Goal: Task Accomplishment & Management: Manage account settings

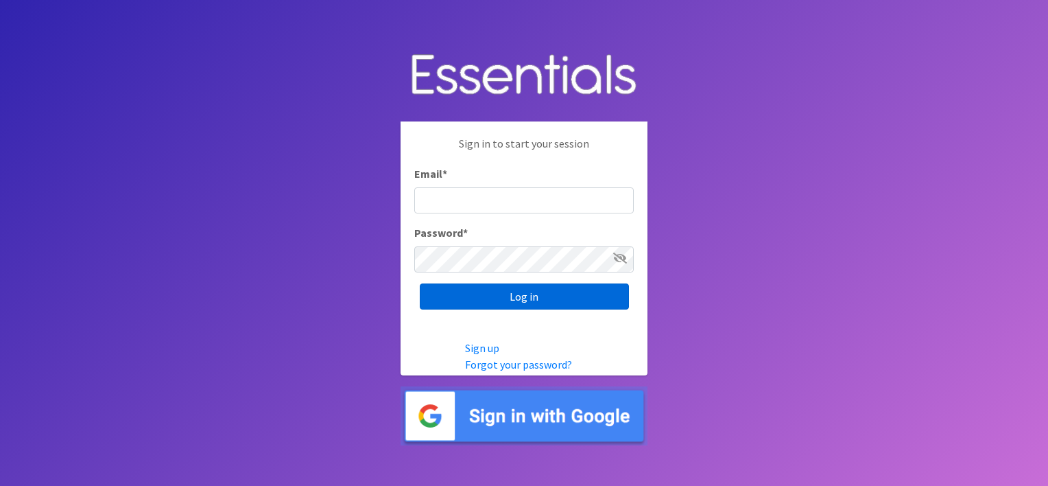
type input "[PERSON_NAME][EMAIL_ADDRESS][PERSON_NAME][DOMAIN_NAME]"
click at [532, 285] on input "Log in" at bounding box center [524, 296] width 209 height 26
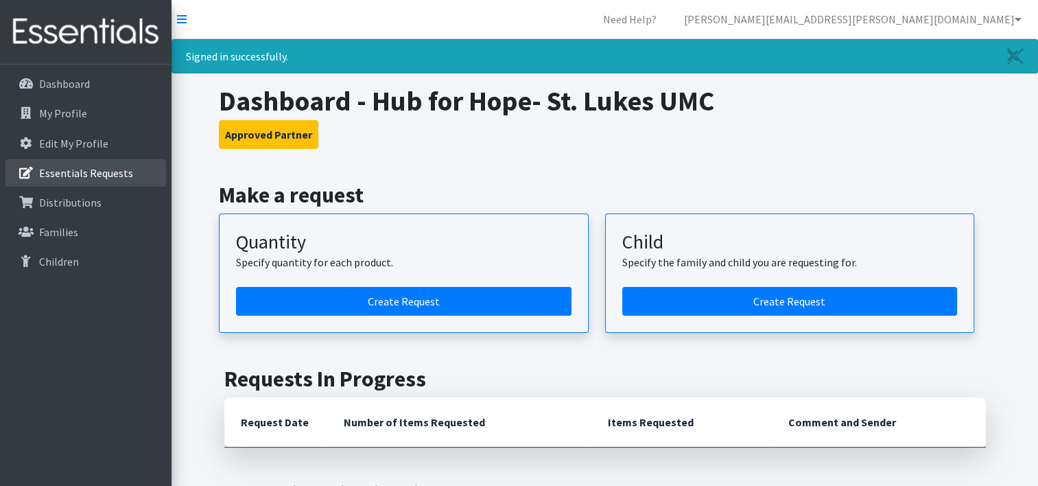
click at [97, 176] on p "Essentials Requests" at bounding box center [86, 173] width 94 height 14
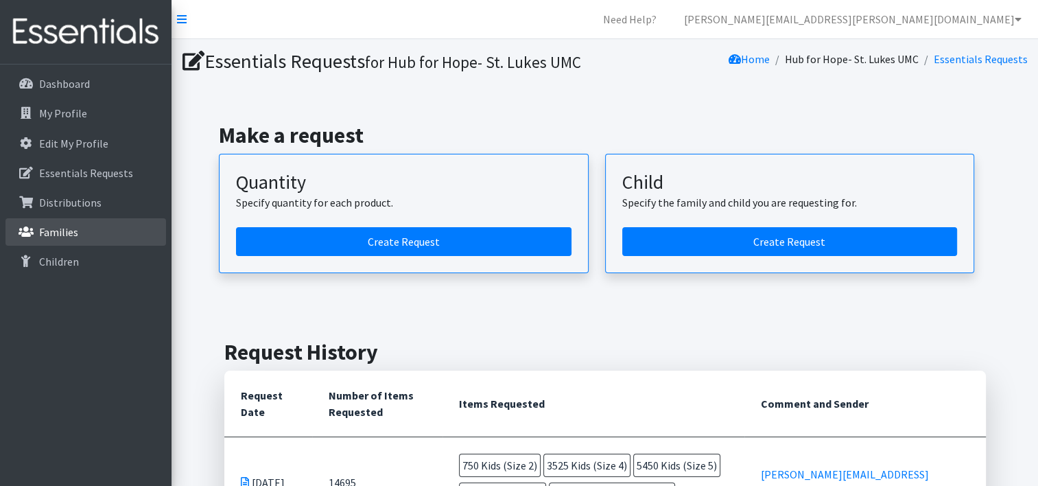
click at [79, 238] on link "Families" at bounding box center [85, 231] width 161 height 27
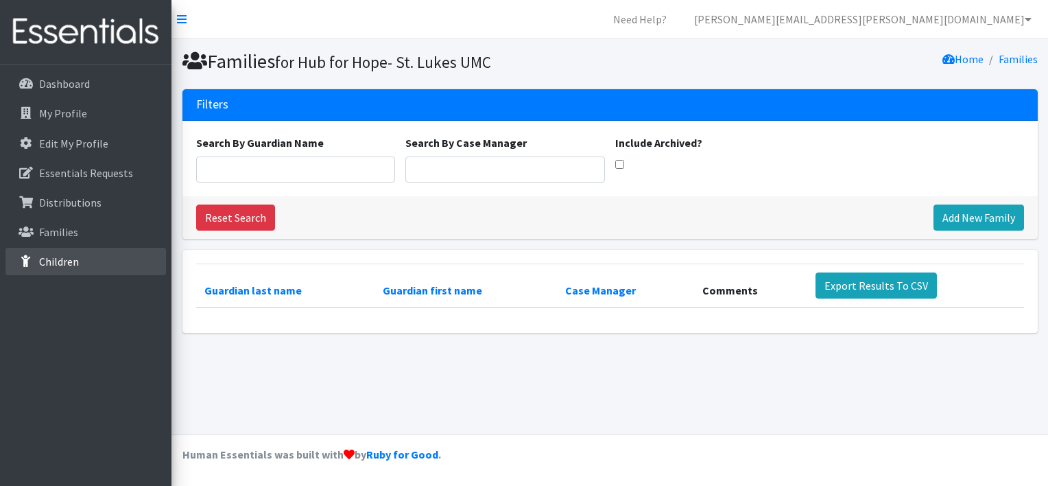
click at [77, 257] on p "Children" at bounding box center [59, 262] width 40 height 14
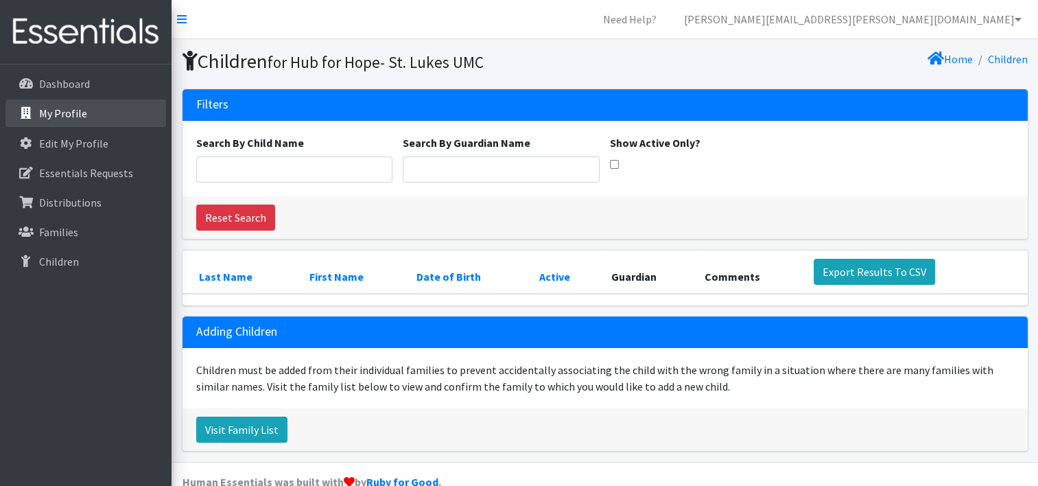
click at [56, 123] on link "My Profile" at bounding box center [85, 112] width 161 height 27
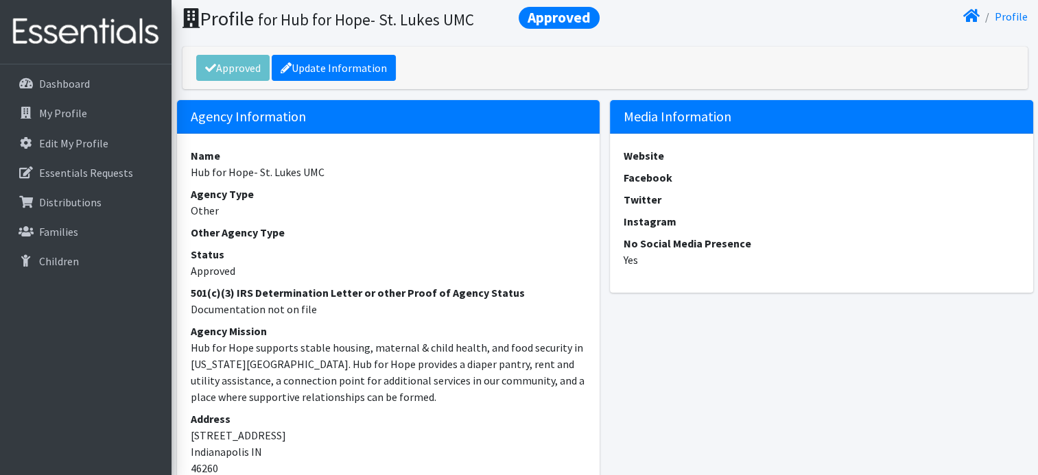
scroll to position [38, 0]
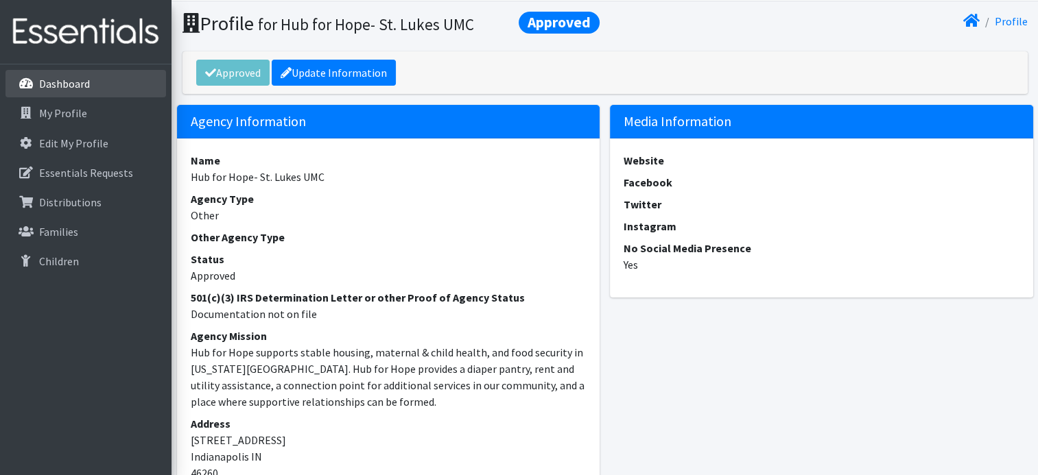
drag, startPoint x: 19, startPoint y: 86, endPoint x: 39, endPoint y: 86, distance: 20.6
click at [19, 86] on icon at bounding box center [26, 84] width 18 height 12
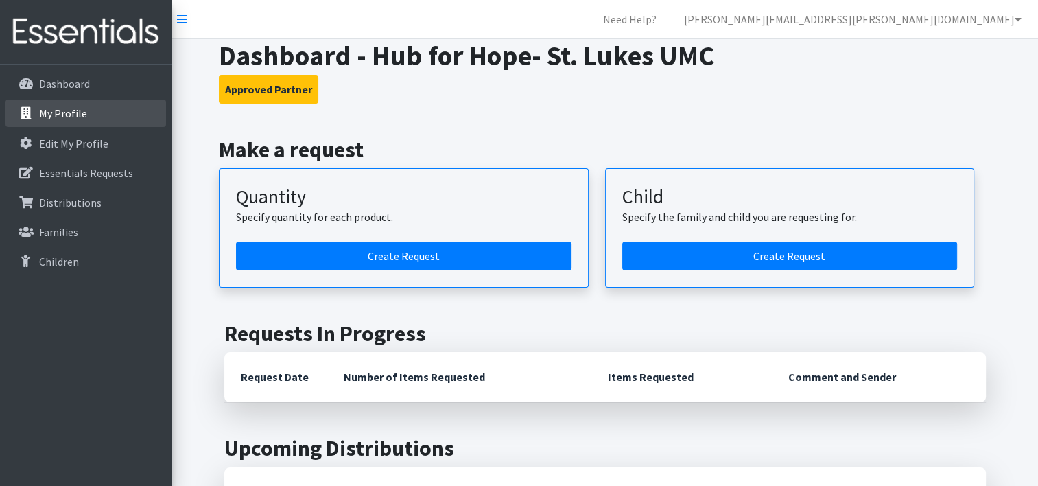
click at [75, 118] on p "My Profile" at bounding box center [63, 113] width 48 height 14
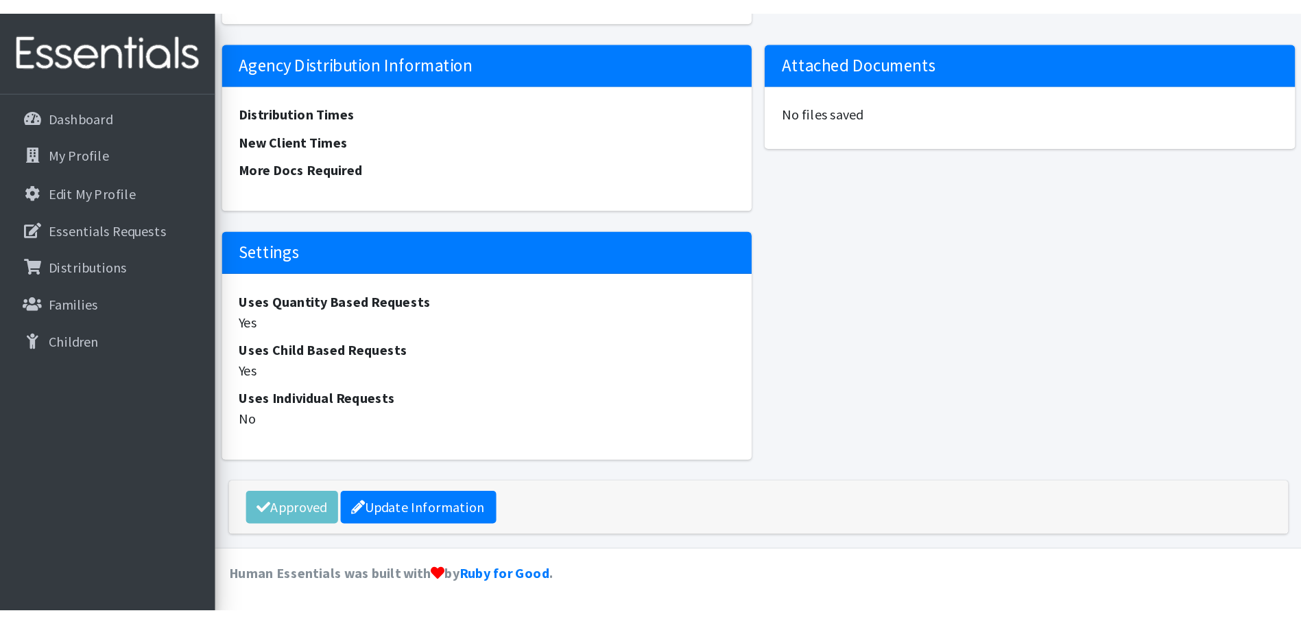
scroll to position [694, 0]
